Goal: Check status: Check status

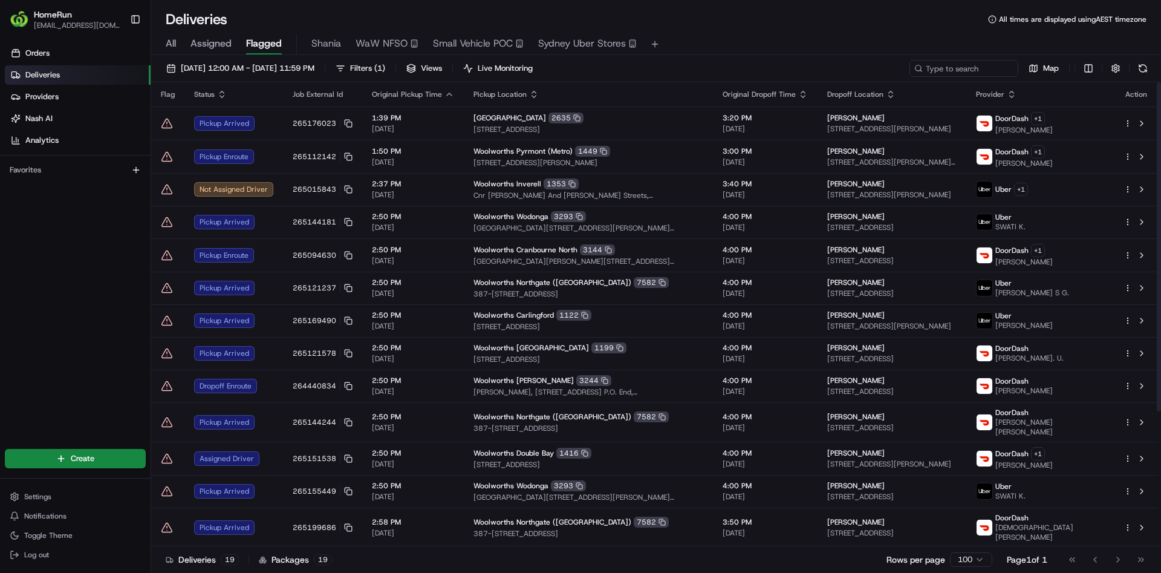
click at [305, 83] on th "Job External Id" at bounding box center [322, 94] width 79 height 24
click at [298, 70] on span "[DATE] 12:00 AM - [DATE] 11:59 PM" at bounding box center [248, 68] width 134 height 11
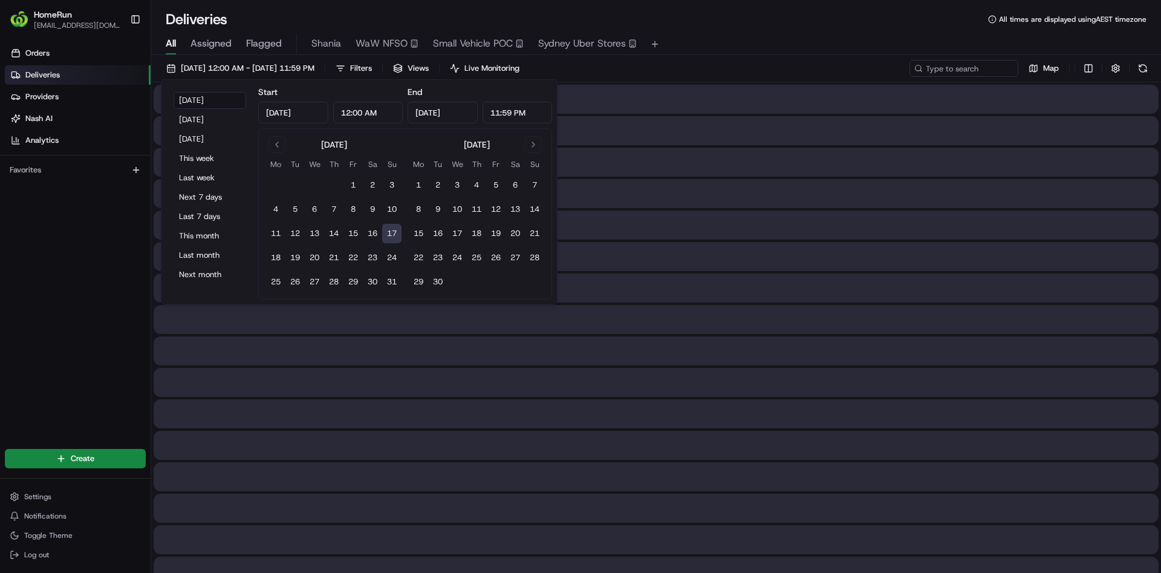
click at [175, 41] on span "All" at bounding box center [171, 43] width 10 height 15
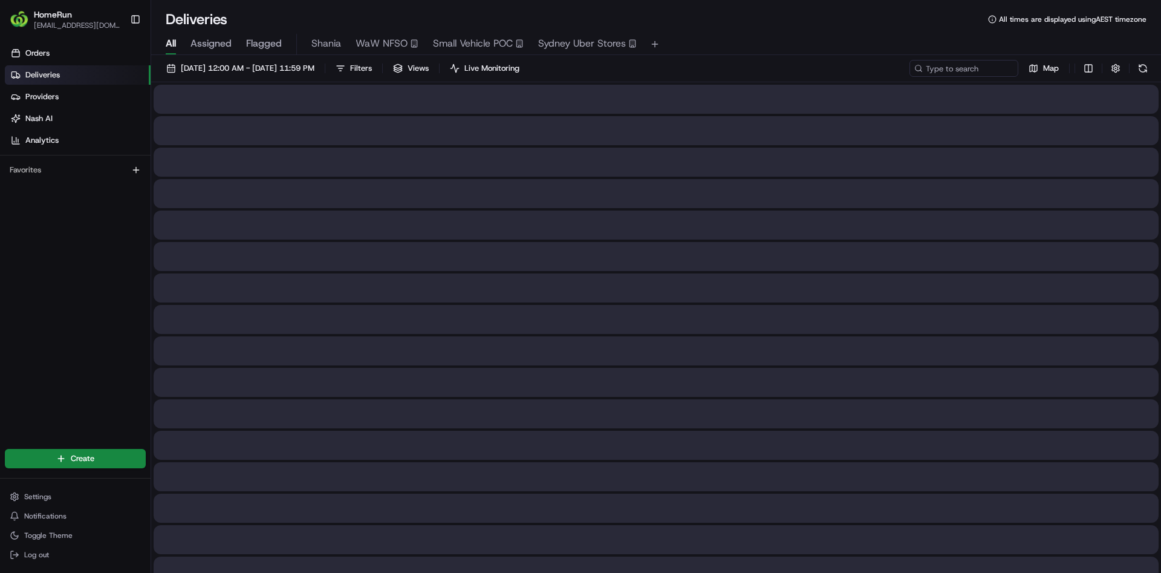
click at [260, 47] on span "Flagged" at bounding box center [264, 43] width 36 height 15
click at [171, 41] on span "All" at bounding box center [171, 43] width 10 height 15
click at [194, 73] on span "[DATE] 12:00 AM - [DATE] 11:59 PM" at bounding box center [248, 68] width 134 height 11
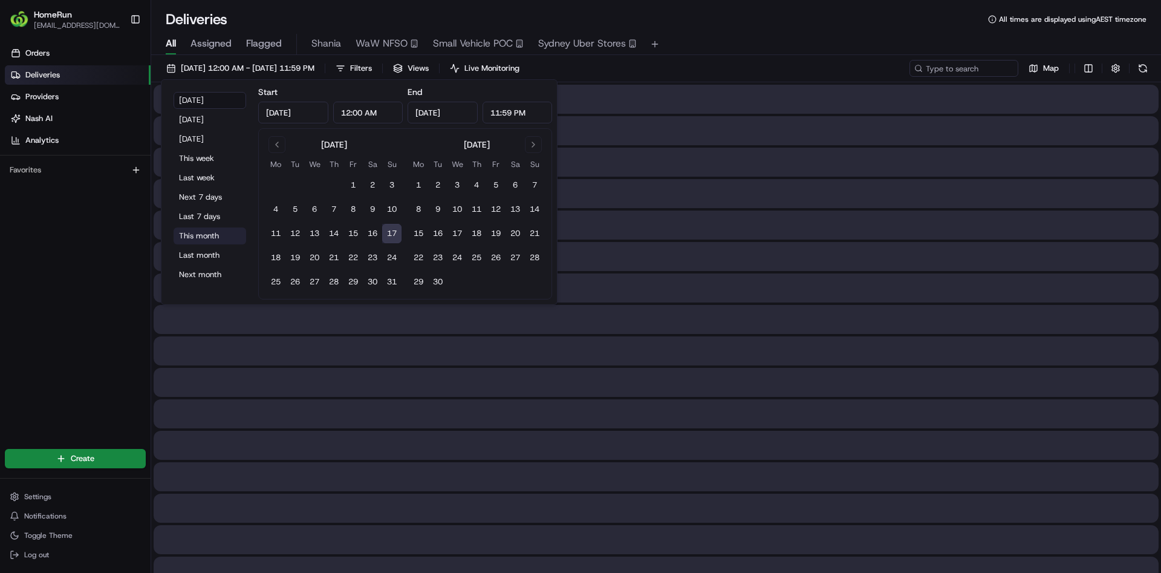
click at [206, 232] on button "This month" at bounding box center [210, 235] width 73 height 17
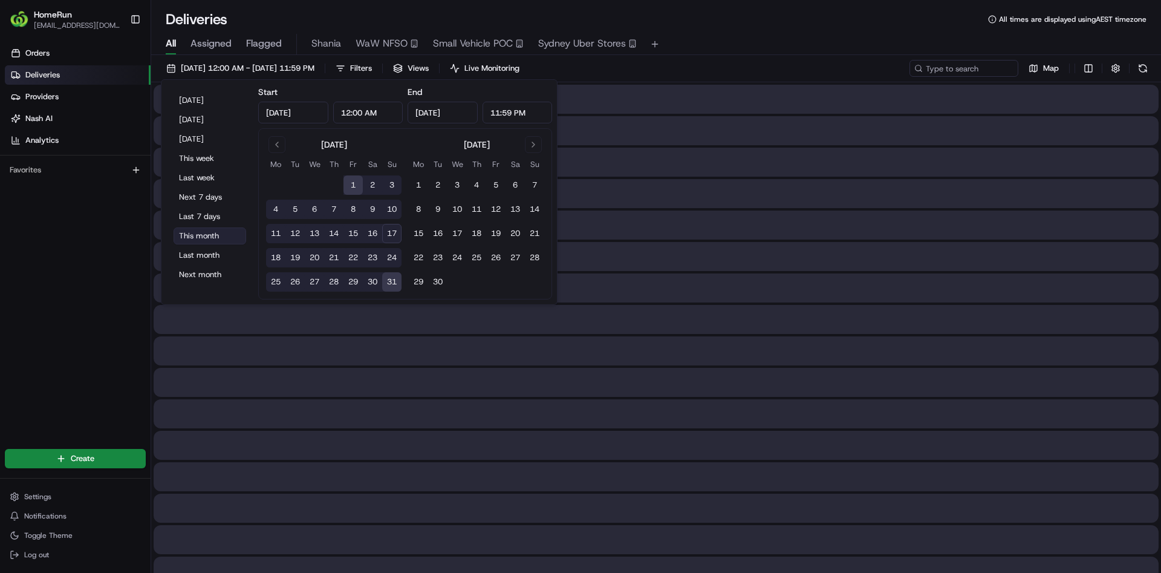
type input "[DATE]"
click at [962, 70] on input at bounding box center [945, 68] width 145 height 17
paste input "265206110"
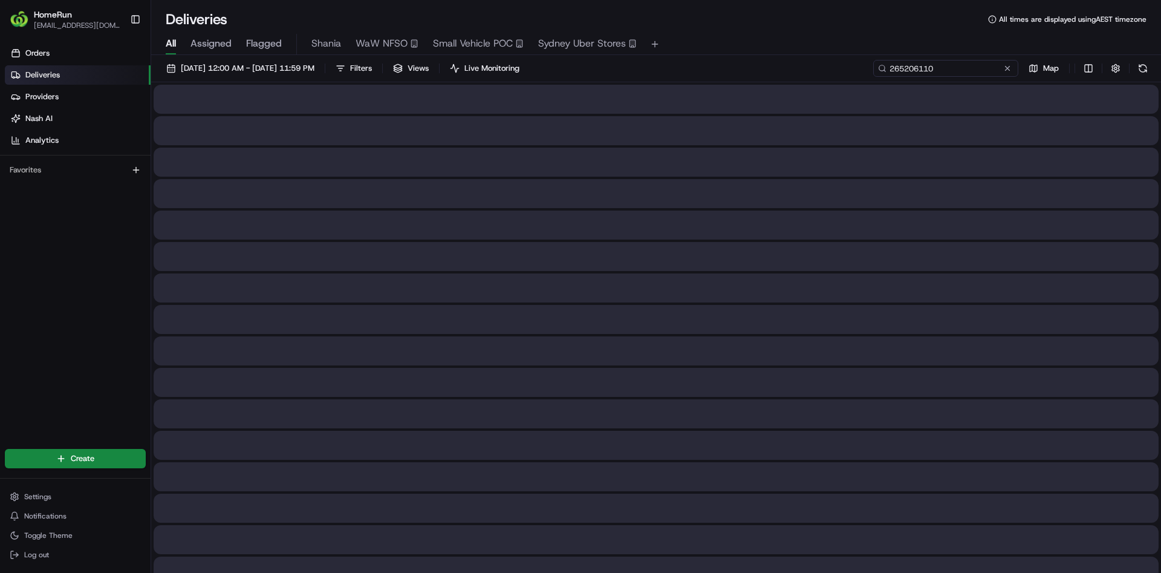
type input "265206110"
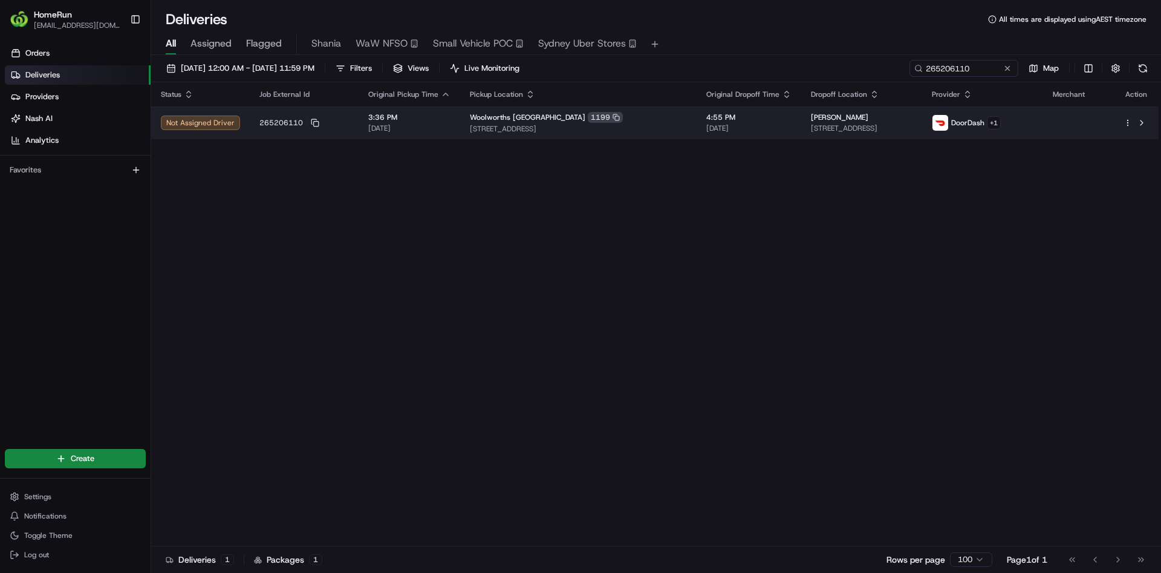
click at [336, 116] on td "265206110" at bounding box center [304, 122] width 109 height 33
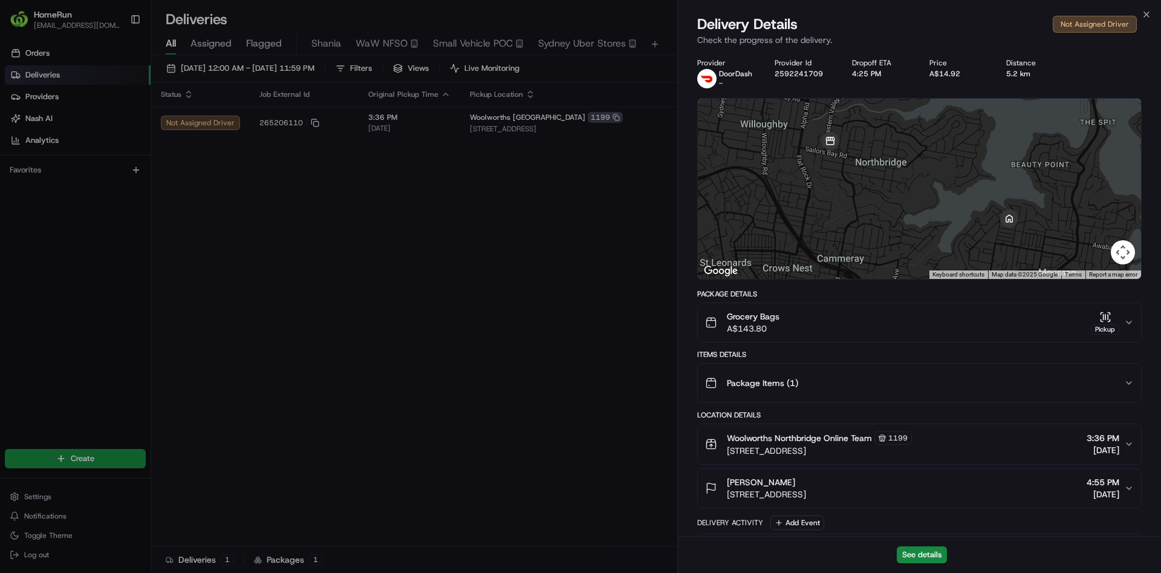
scroll to position [156, 0]
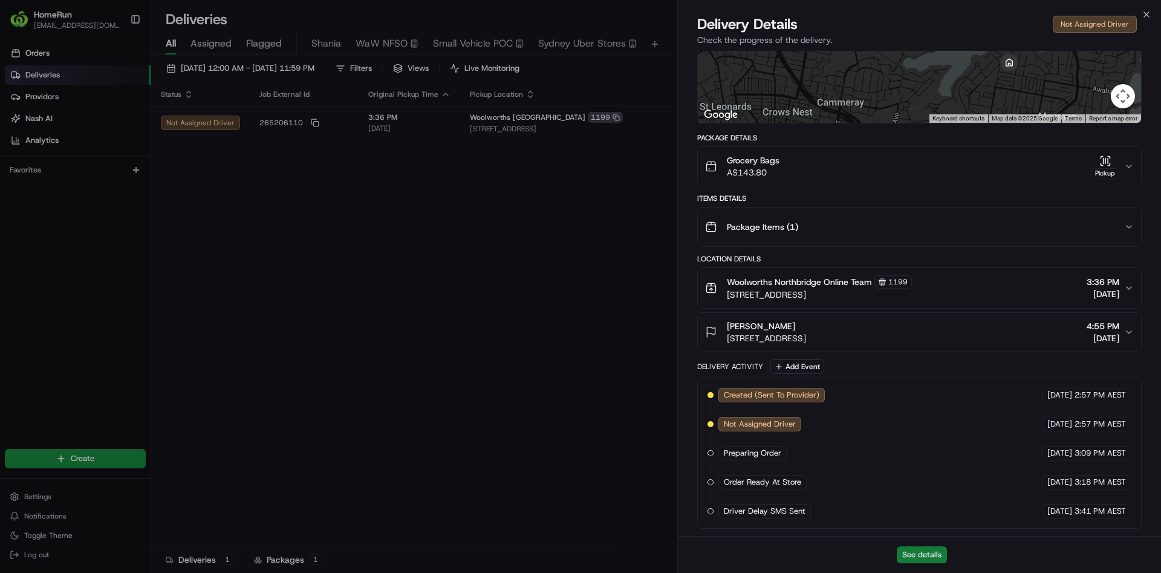
click at [914, 552] on button "See details" at bounding box center [922, 554] width 50 height 17
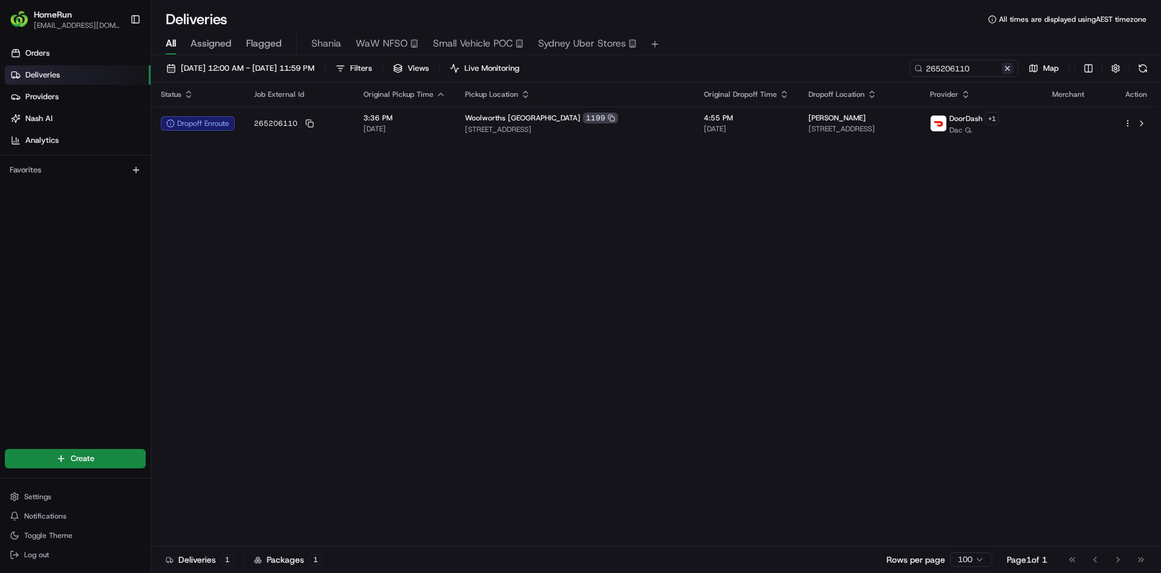
click at [1010, 67] on button at bounding box center [1007, 68] width 12 height 12
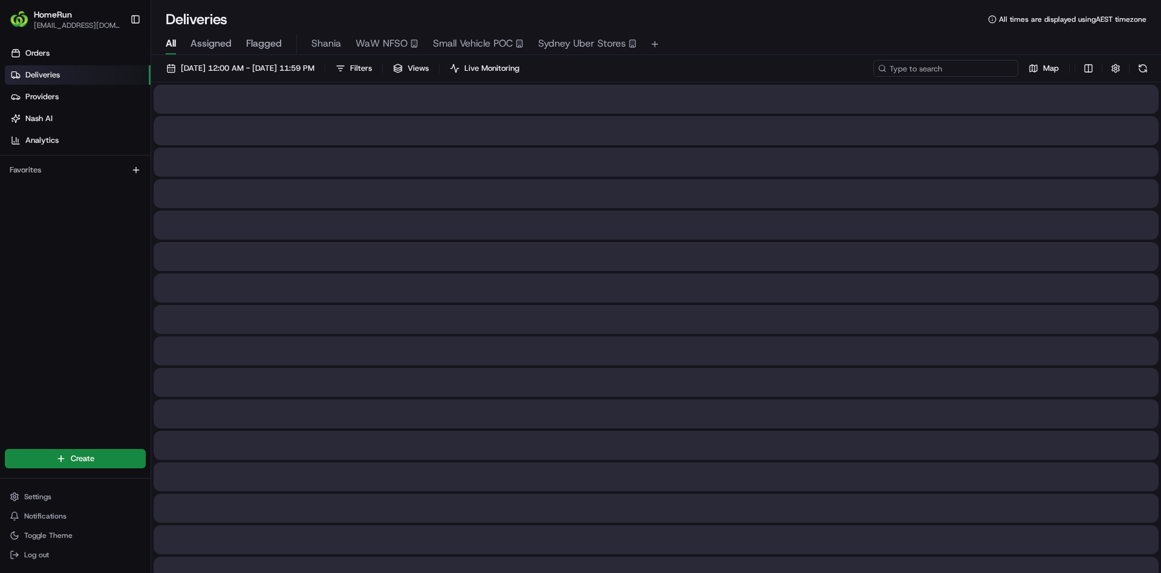
click at [984, 76] on input at bounding box center [945, 68] width 145 height 17
paste input "265188668"
type input "265188668"
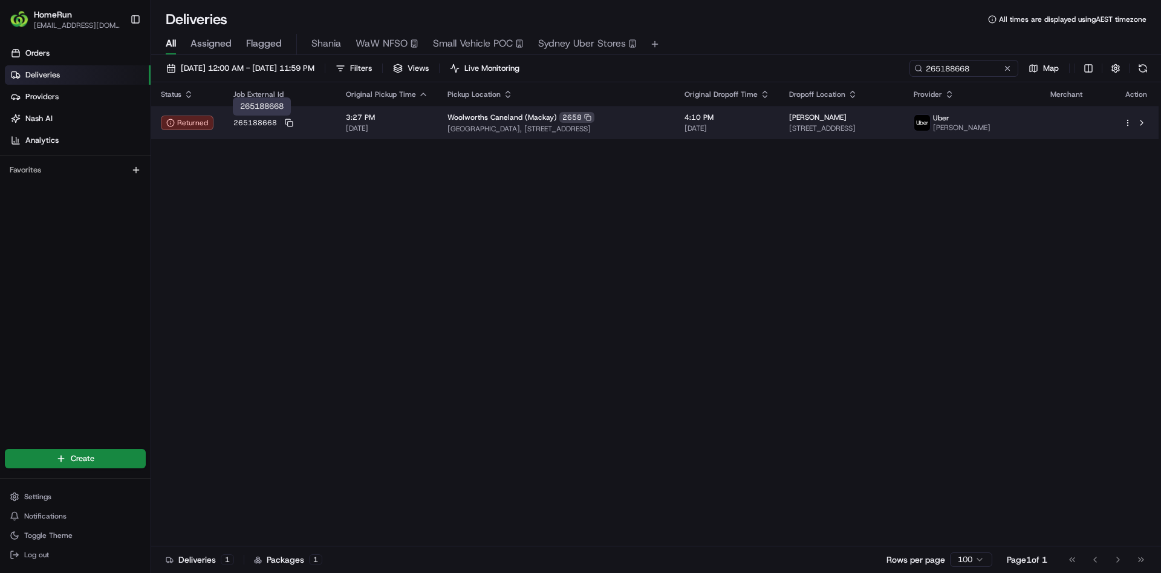
click at [244, 122] on span "265188668" at bounding box center [255, 123] width 44 height 10
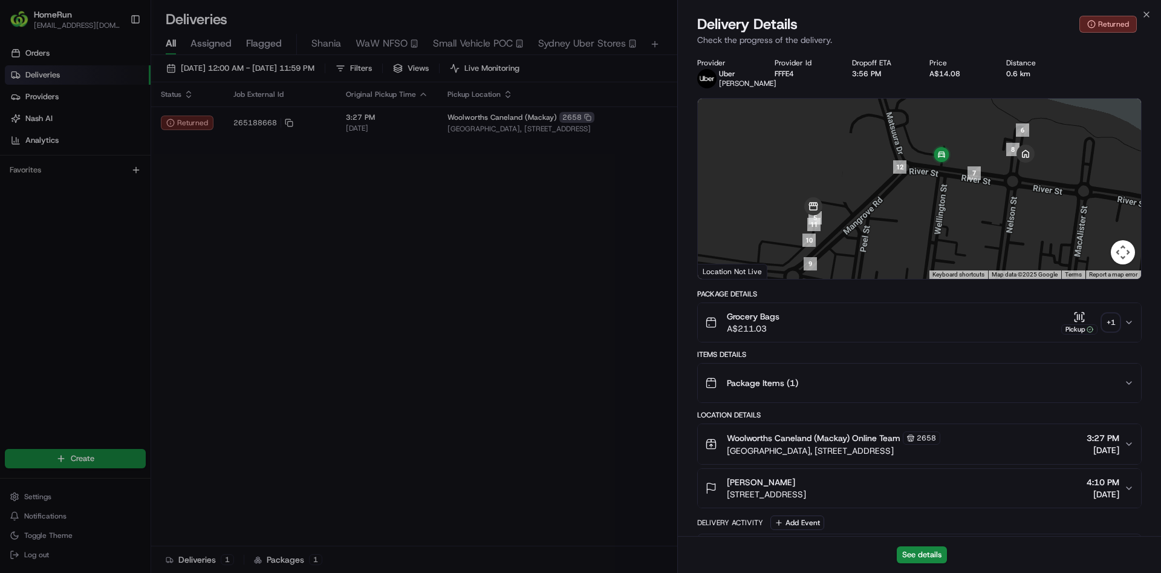
click at [1113, 318] on div "+ 1" at bounding box center [1110, 322] width 17 height 17
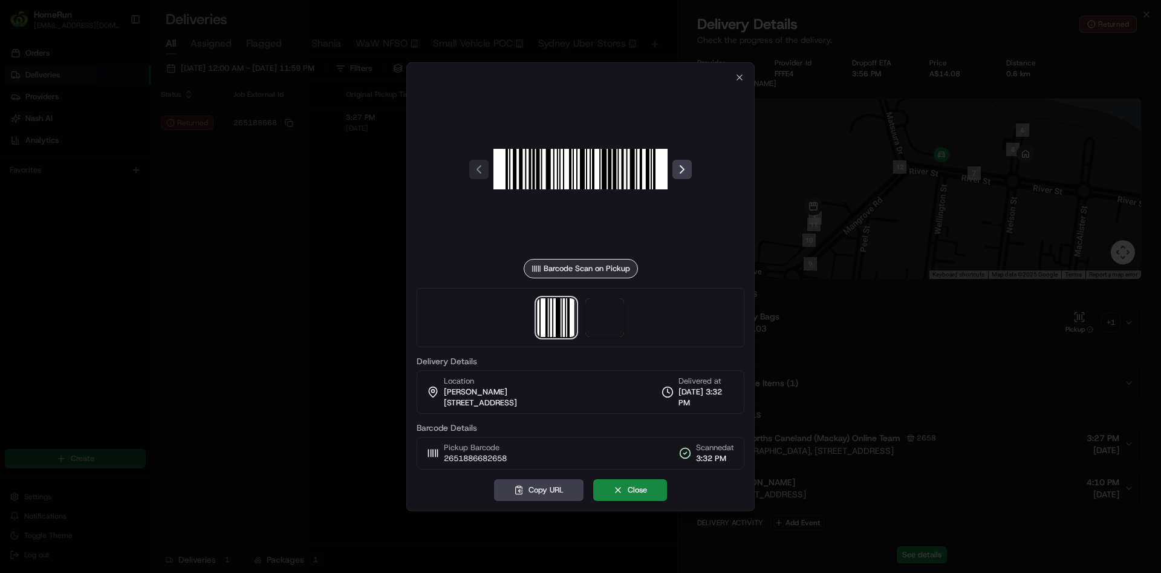
click at [585, 321] on div at bounding box center [581, 317] width 328 height 59
click at [601, 320] on span at bounding box center [604, 317] width 39 height 39
